Goal: Task Accomplishment & Management: Use online tool/utility

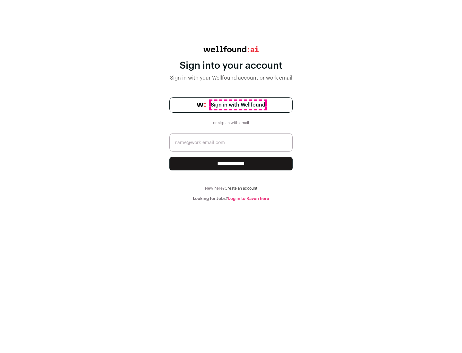
click at [238, 105] on span "Sign in with Wellfound" at bounding box center [238, 105] width 55 height 8
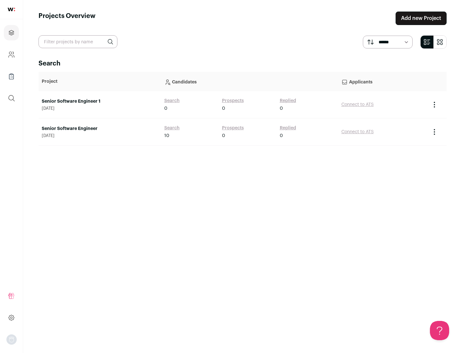
click at [99, 129] on link "Senior Software Engineer" at bounding box center [100, 128] width 116 height 6
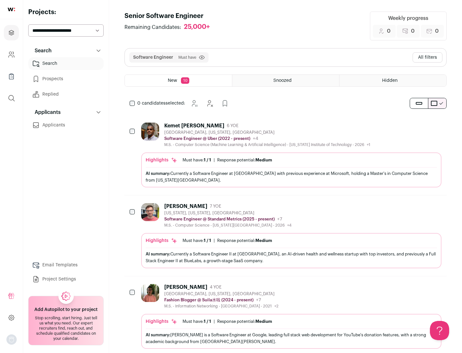
click at [286, 155] on div "Highlights Must have: 1 / 1 How many must haves have been fulfilled? | Response…" at bounding box center [291, 169] width 300 height 35
